Goal: Task Accomplishment & Management: Manage account settings

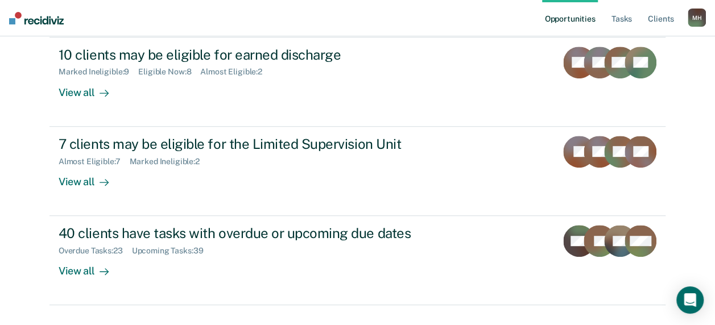
scroll to position [262, 0]
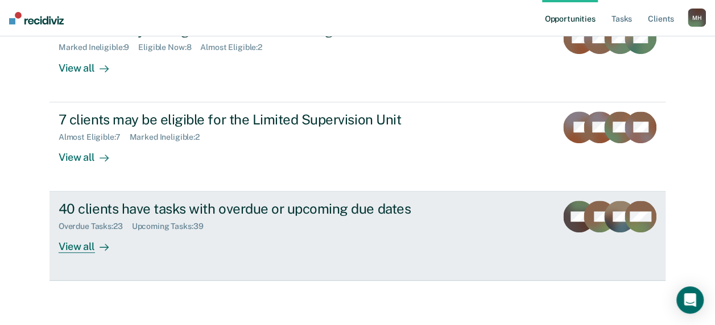
click at [349, 227] on div "Overdue Tasks : 23 Upcoming Tasks : 39" at bounding box center [258, 224] width 399 height 14
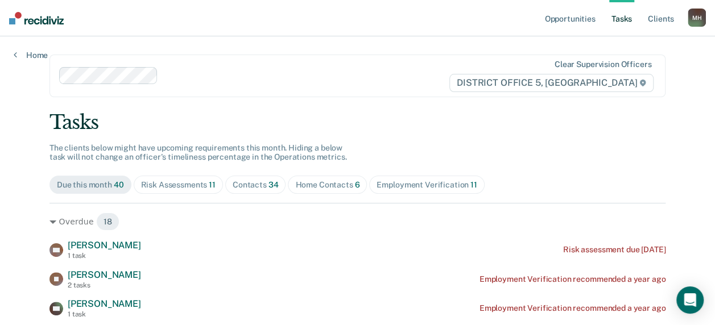
click at [349, 227] on div "Overdue 18" at bounding box center [357, 222] width 616 height 18
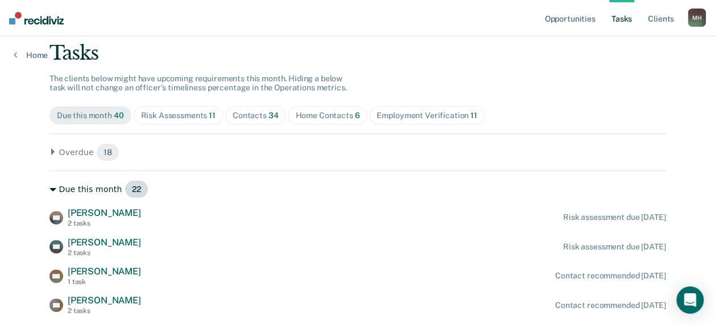
scroll to position [77, 0]
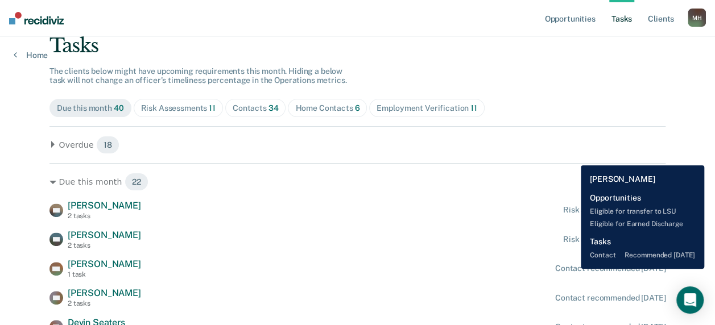
click at [572, 269] on div "Contact recommended [DATE]" at bounding box center [610, 269] width 110 height 10
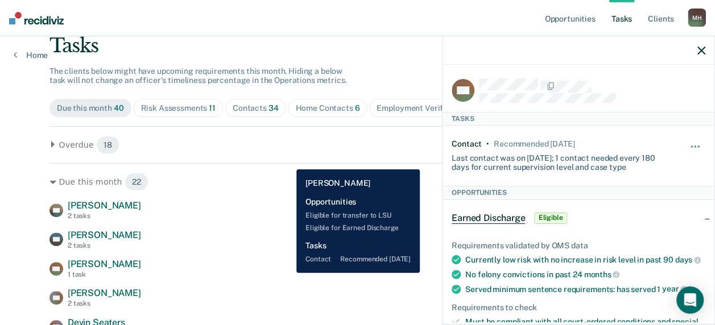
click at [287, 272] on div "[PERSON_NAME] 1 task Contact recommended [DATE]" at bounding box center [357, 269] width 616 height 20
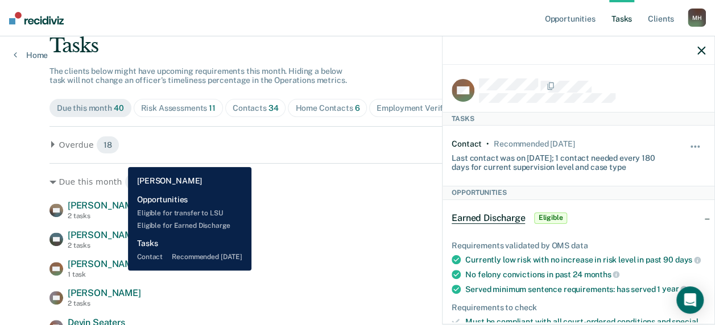
click at [120, 271] on div "[PERSON_NAME] 1 task Contact recommended [DATE]" at bounding box center [357, 269] width 616 height 20
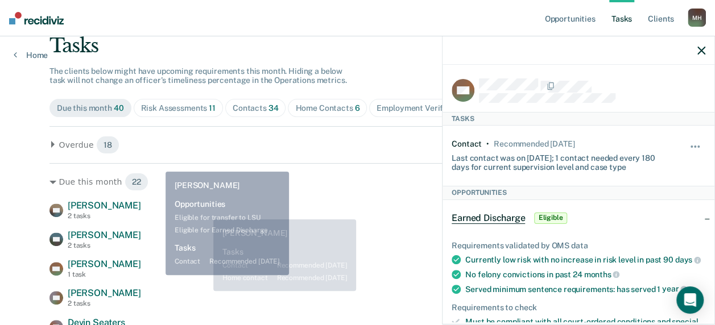
click at [221, 296] on div "[PERSON_NAME] 2 tasks Contact recommended [DATE]" at bounding box center [357, 298] width 616 height 20
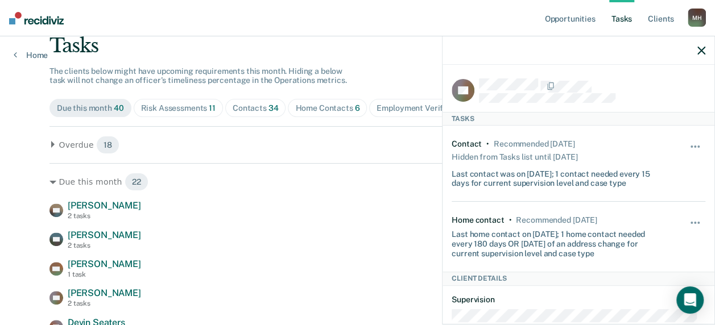
click at [702, 55] on icon "button" at bounding box center [701, 51] width 8 height 8
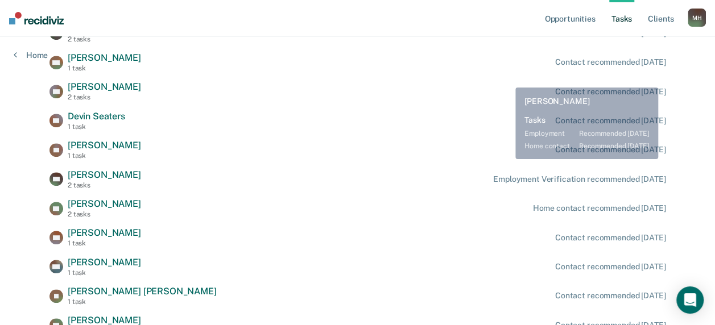
scroll to position [283, 0]
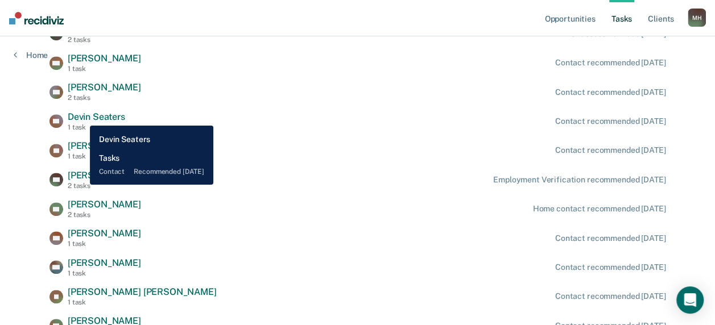
click at [81, 117] on span "Devin Seaters" at bounding box center [96, 116] width 57 height 11
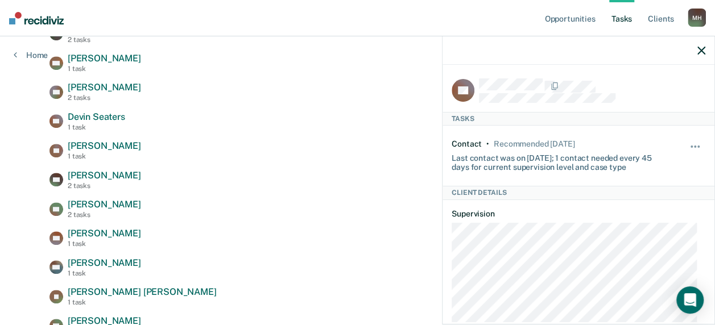
click at [314, 107] on div "SN [PERSON_NAME] 2 tasks Risk assessment due [DATE] KG [PERSON_NAME] 2 tasks Ri…" at bounding box center [357, 311] width 616 height 634
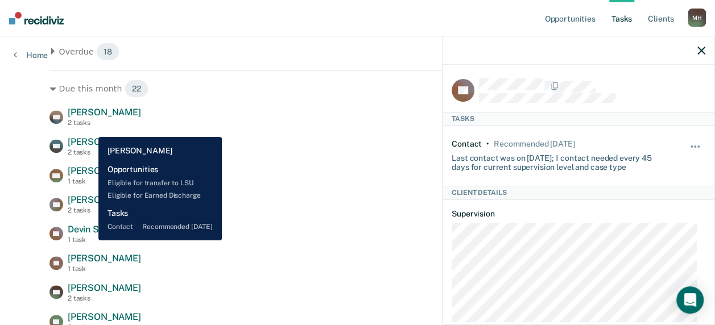
scroll to position [164, 0]
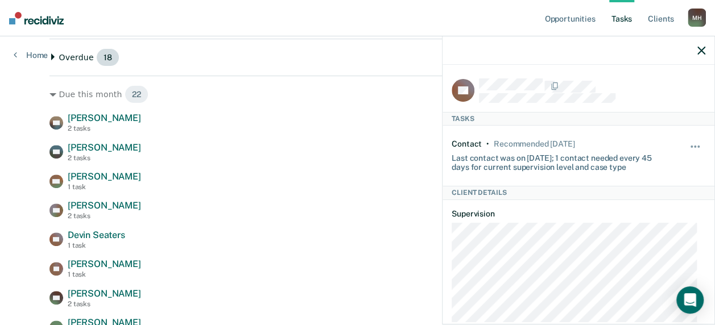
click at [102, 60] on span "18" at bounding box center [107, 57] width 23 height 18
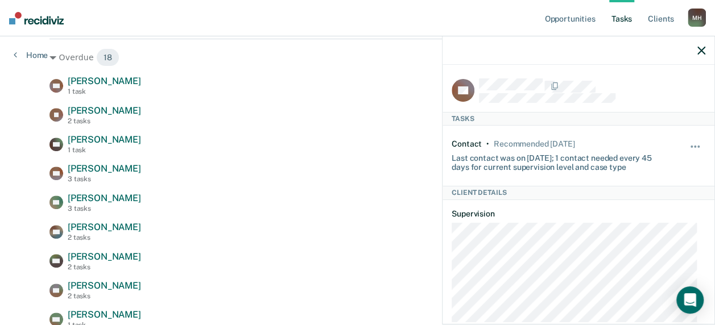
click at [305, 85] on div "[PERSON_NAME] 1 task Risk assessment due [DATE]" at bounding box center [357, 86] width 616 height 20
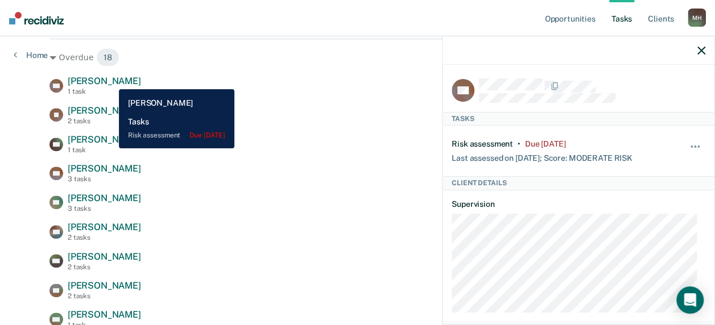
click at [108, 81] on span "[PERSON_NAME]" at bounding box center [104, 81] width 73 height 11
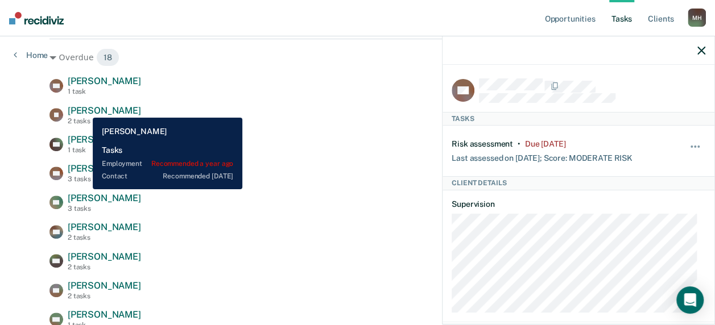
click at [84, 109] on span "[PERSON_NAME]" at bounding box center [104, 110] width 73 height 11
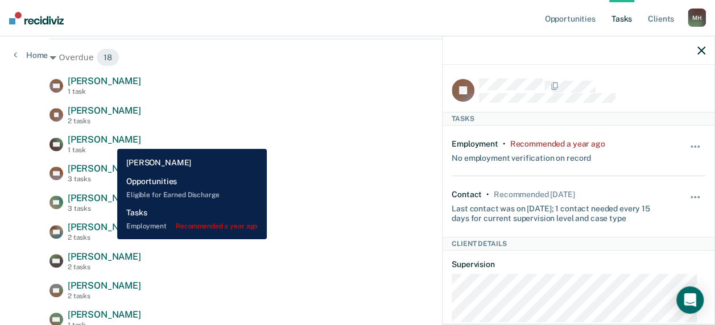
click at [109, 140] on span "[PERSON_NAME]" at bounding box center [104, 139] width 73 height 11
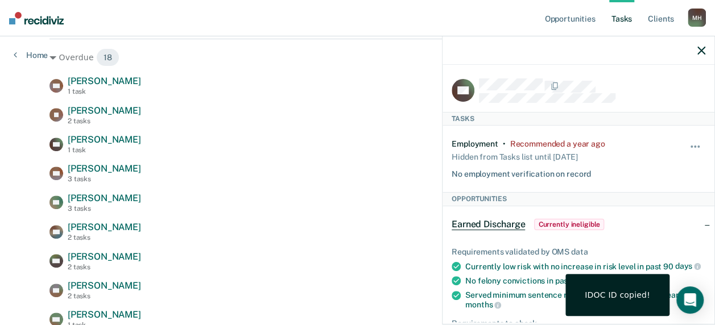
click at [334, 28] on nav "Opportunities Tasks Client s [PERSON_NAME] Profile How it works Log Out" at bounding box center [357, 18] width 715 height 36
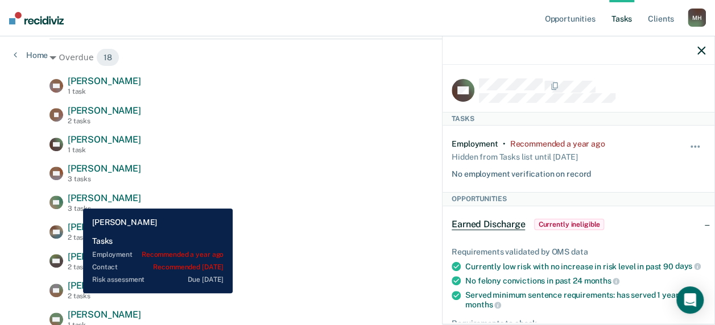
click at [74, 201] on span "[PERSON_NAME]" at bounding box center [104, 198] width 73 height 11
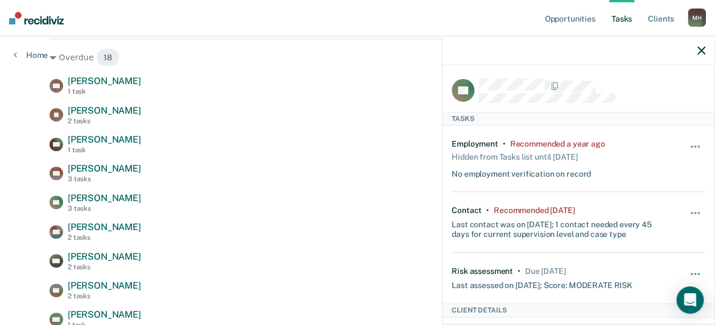
click at [483, 142] on div "Employment" at bounding box center [474, 144] width 47 height 10
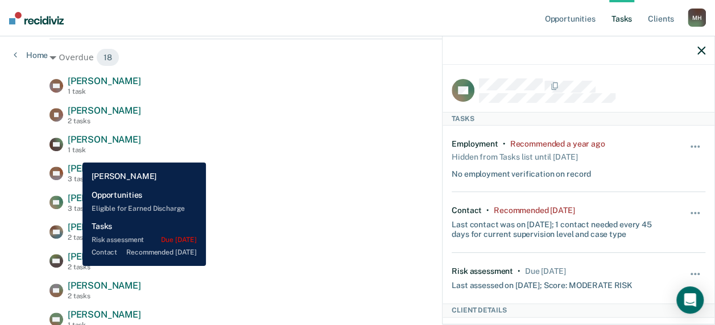
click at [74, 266] on div "2 tasks" at bounding box center [104, 267] width 73 height 8
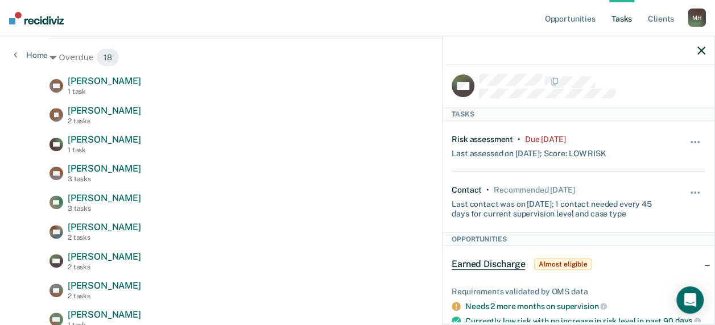
scroll to position [0, 0]
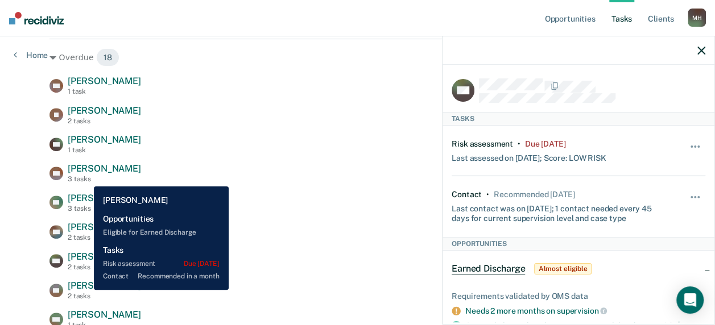
click at [85, 290] on div "[PERSON_NAME] 2 tasks" at bounding box center [104, 290] width 73 height 20
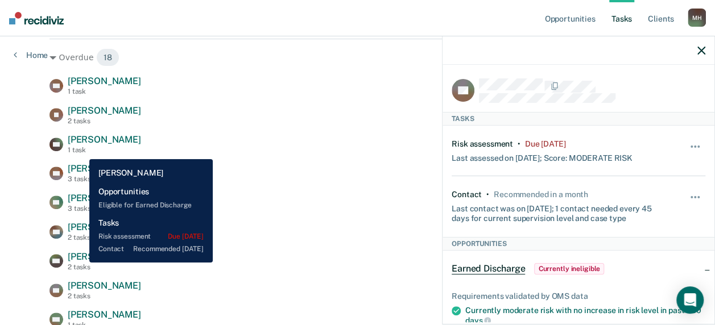
click at [80, 262] on div "[PERSON_NAME] 2 tasks" at bounding box center [104, 261] width 73 height 20
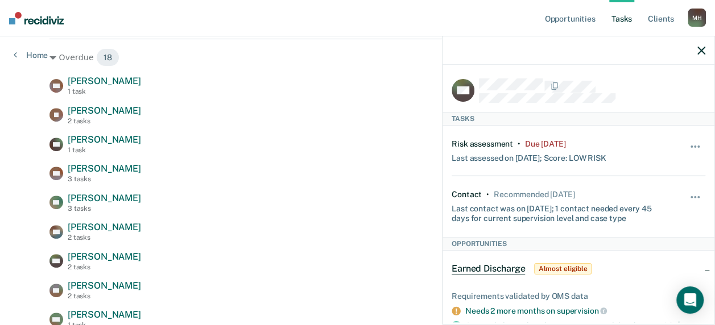
click at [686, 140] on div "Hide from tasks list for... 7 days 30 days 90 days" at bounding box center [695, 151] width 19 height 24
click at [686, 143] on button "button" at bounding box center [695, 152] width 19 height 18
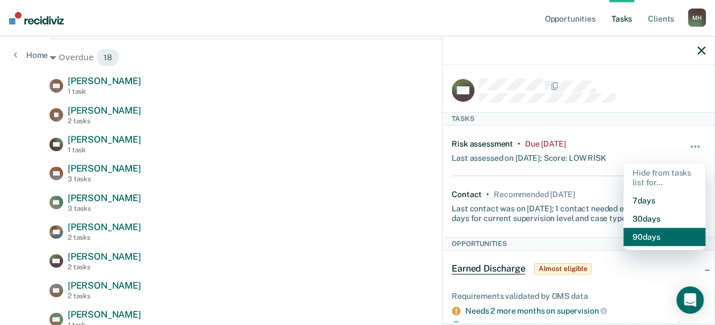
click at [645, 235] on button "90 days" at bounding box center [664, 237] width 82 height 18
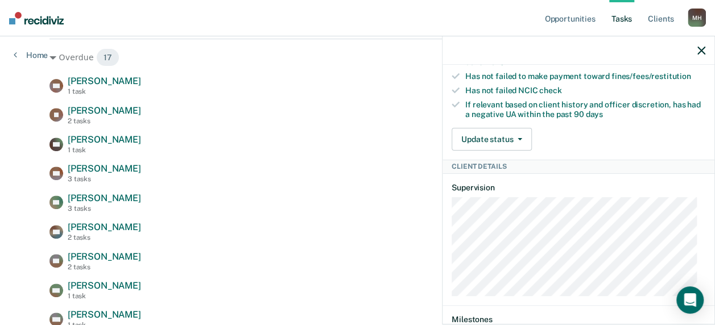
scroll to position [498, 0]
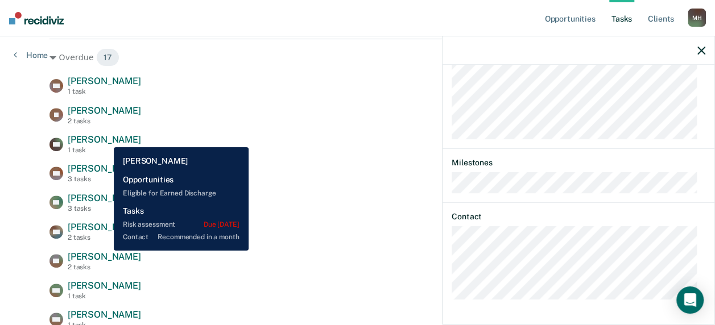
click at [105, 251] on span "[PERSON_NAME]" at bounding box center [104, 256] width 73 height 11
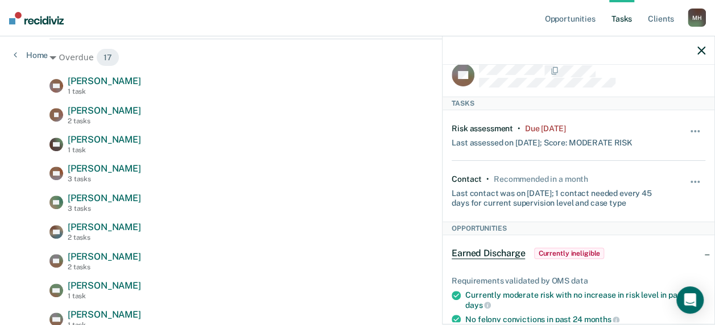
scroll to position [0, 0]
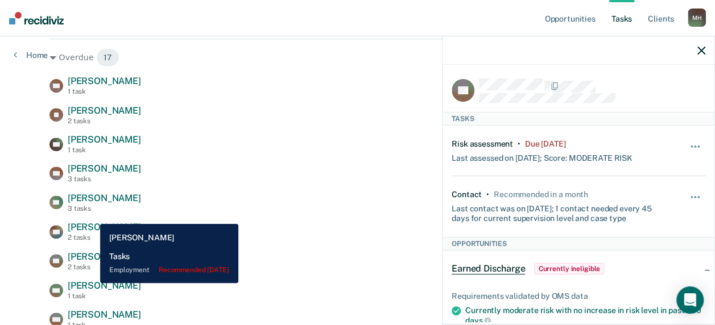
click at [92, 283] on span "[PERSON_NAME]" at bounding box center [104, 285] width 73 height 11
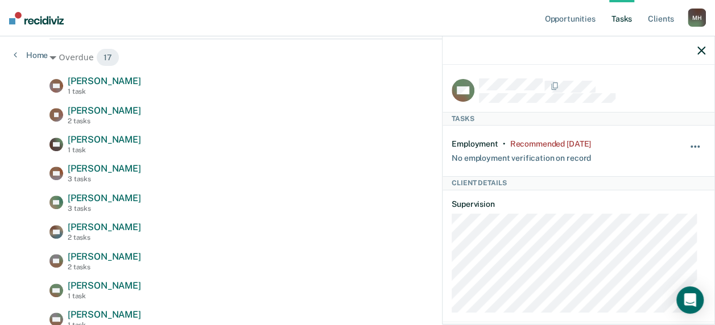
click at [688, 148] on button "button" at bounding box center [695, 152] width 19 height 18
click at [572, 109] on article "MC Tasks Employment • Recommended [DATE] No employment verification on record H…" at bounding box center [578, 269] width 254 height 383
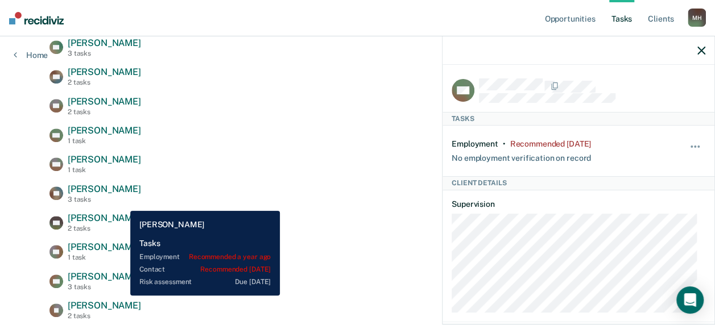
scroll to position [320, 0]
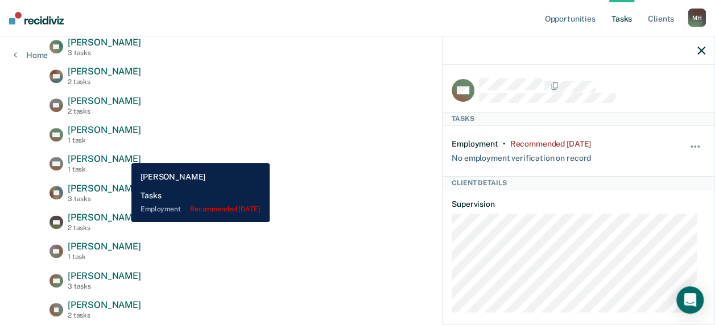
click at [122, 155] on span "[PERSON_NAME]" at bounding box center [104, 159] width 73 height 11
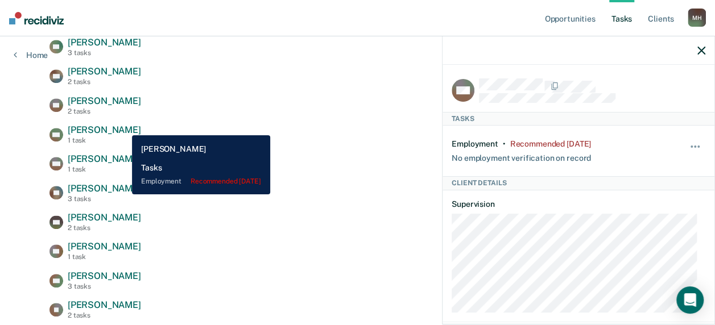
click at [123, 127] on span "[PERSON_NAME]" at bounding box center [104, 130] width 73 height 11
